Goal: Communication & Community: Answer question/provide support

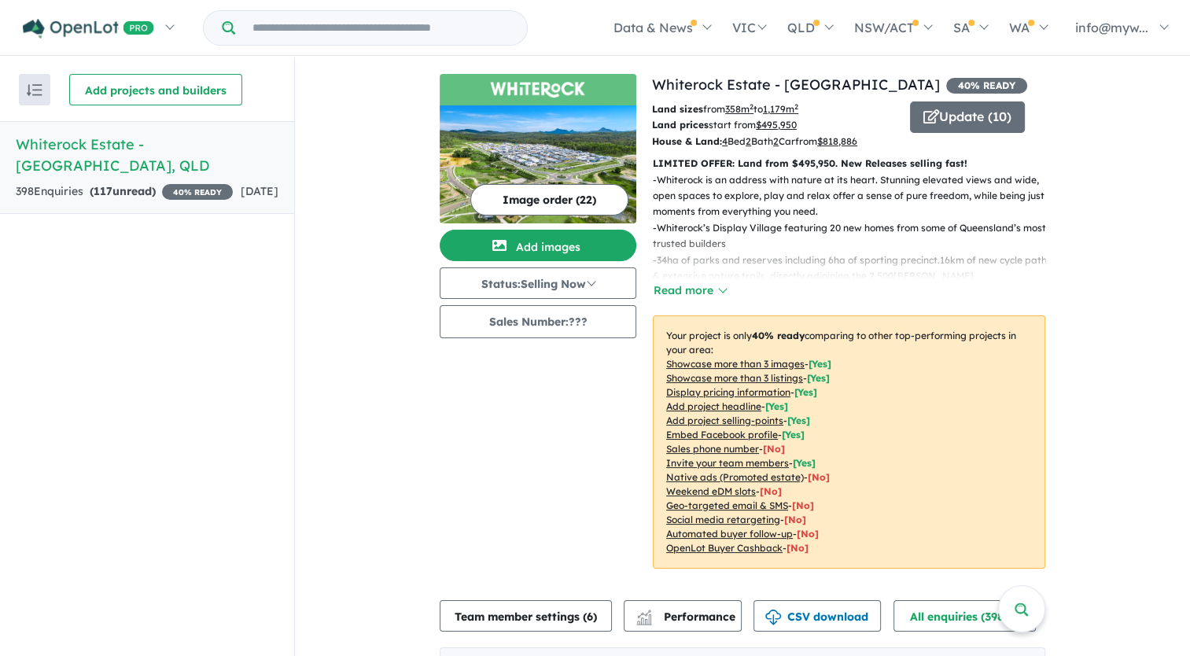
click at [108, 184] on span "117" at bounding box center [103, 191] width 19 height 14
click at [171, 182] on div "398 Enquir ies ( 117 unread) 40 % READY" at bounding box center [124, 191] width 217 height 19
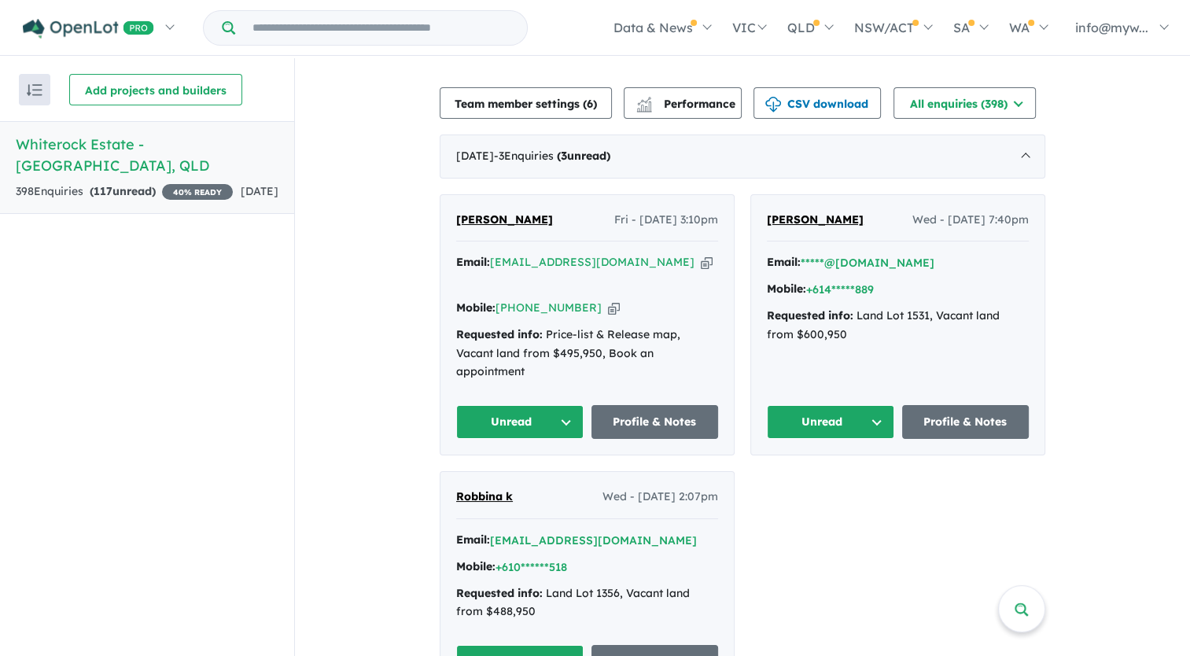
scroll to position [550, 0]
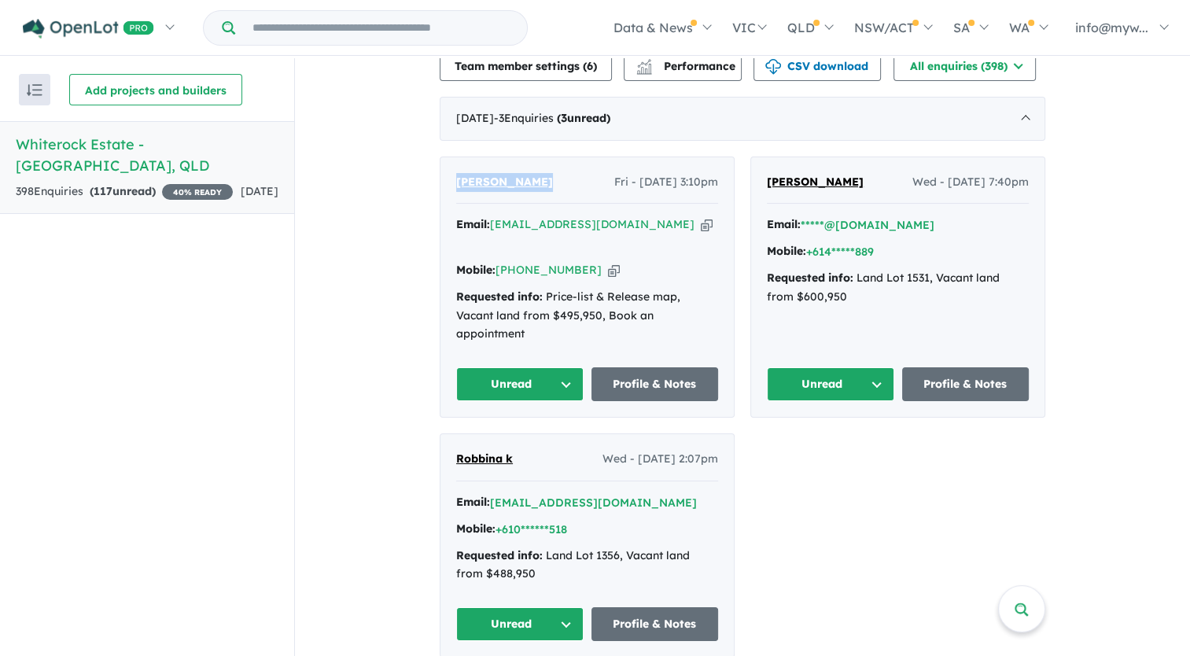
drag, startPoint x: 525, startPoint y: 178, endPoint x: 443, endPoint y: 186, distance: 82.9
click at [443, 186] on div "[PERSON_NAME] Fri - [DATE] 3:10pm Email: [PERSON_NAME][EMAIL_ADDRESS][DOMAIN_NA…" at bounding box center [586, 287] width 293 height 260
copy span "[PERSON_NAME]"
click at [701, 224] on icon "button" at bounding box center [707, 224] width 12 height 17
copy span "[PERSON_NAME]"
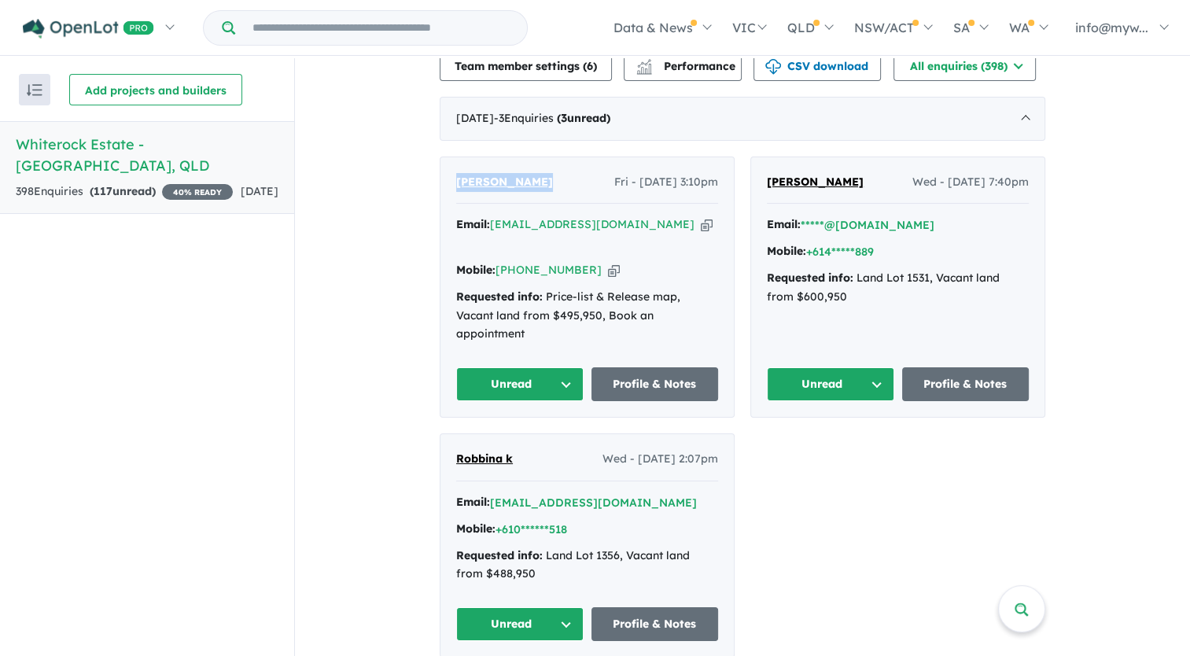
click at [608, 262] on icon "button" at bounding box center [614, 270] width 12 height 17
copy span "[PERSON_NAME]"
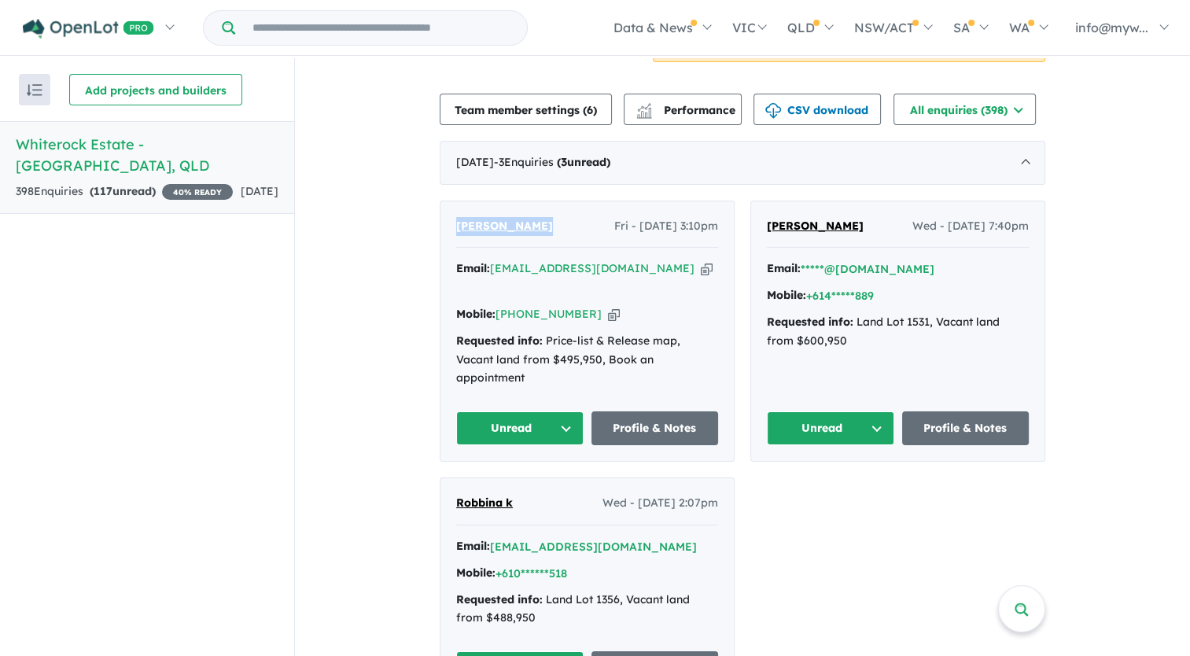
scroll to position [472, 0]
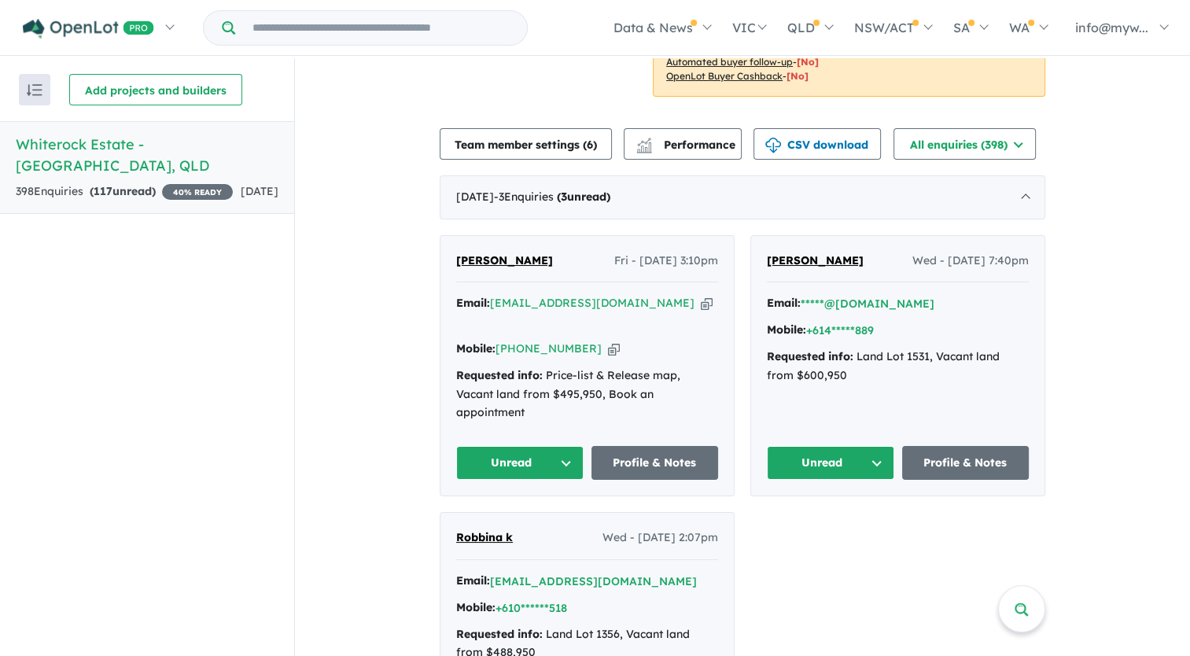
click at [914, 315] on div "Email: *****@[DOMAIN_NAME] Mobile: +614*****889 Requested info: Land Lot 1531, …" at bounding box center [898, 343] width 262 height 98
drag, startPoint x: 837, startPoint y: 255, endPoint x: 749, endPoint y: 263, distance: 89.2
click at [751, 263] on div "Norbu LAMA Wed - [DATE] 7:40pm Email: *****@[DOMAIN_NAME] Mobile: +614*****889 …" at bounding box center [897, 366] width 293 height 260
copy span "[PERSON_NAME]"
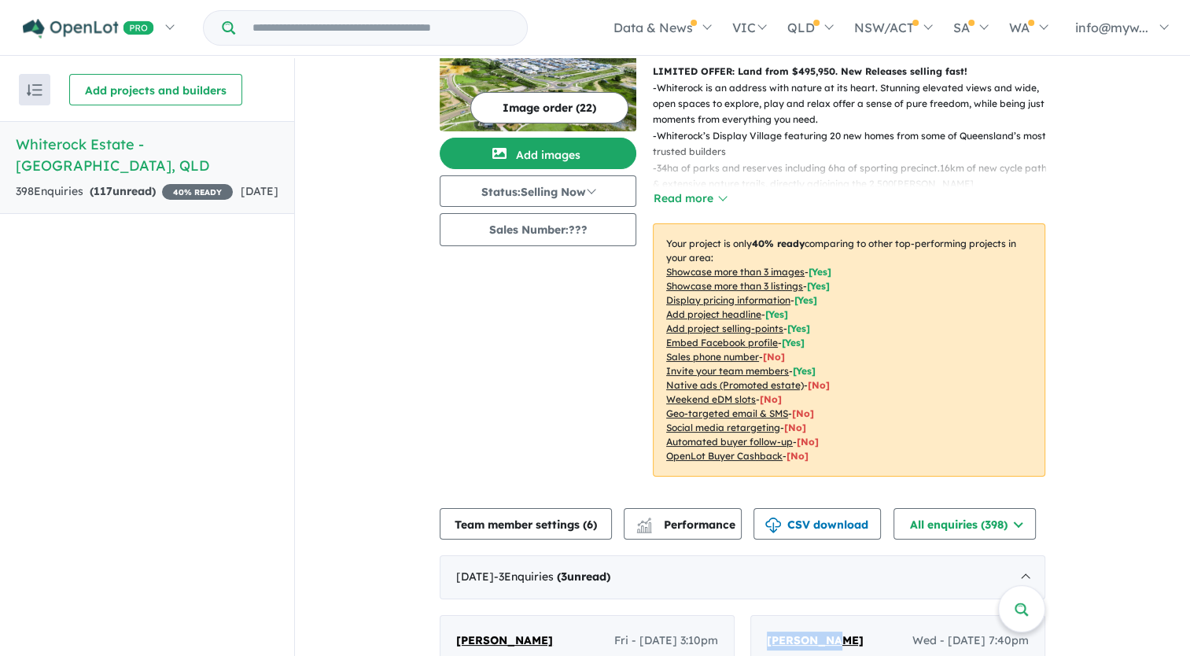
scroll to position [0, 0]
